Goal: Transaction & Acquisition: Purchase product/service

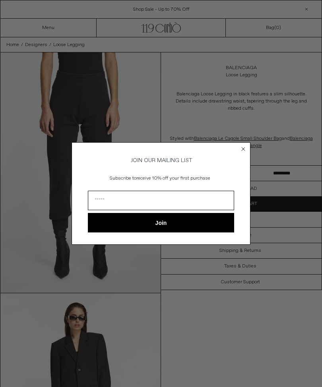
click at [240, 149] on circle "Close dialog" at bounding box center [244, 149] width 8 height 8
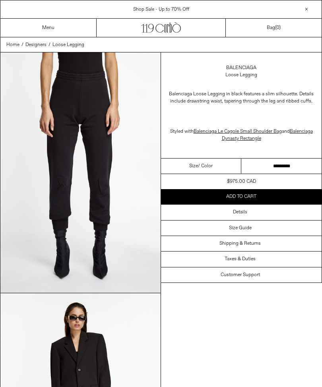
scroll to position [50, 0]
